Goal: Task Accomplishment & Management: Use online tool/utility

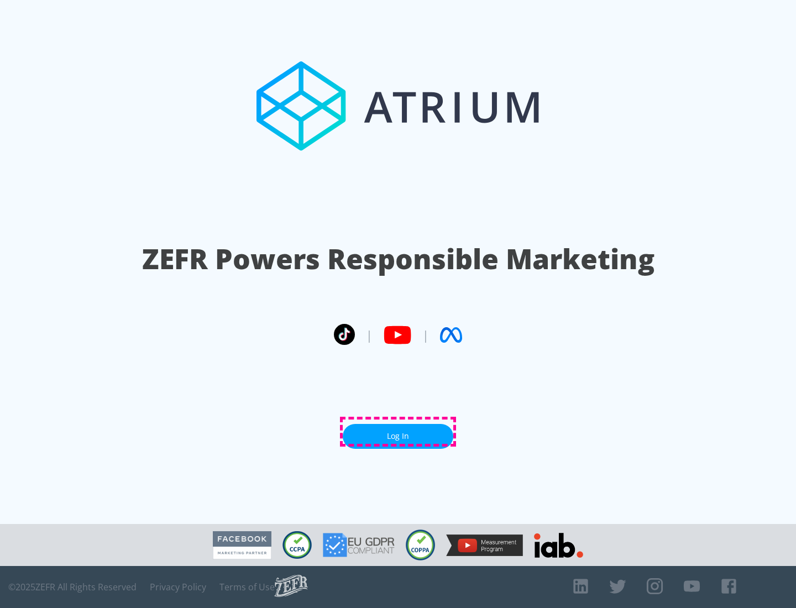
click at [398, 431] on link "Log In" at bounding box center [398, 436] width 110 height 25
